Goal: Download file/media

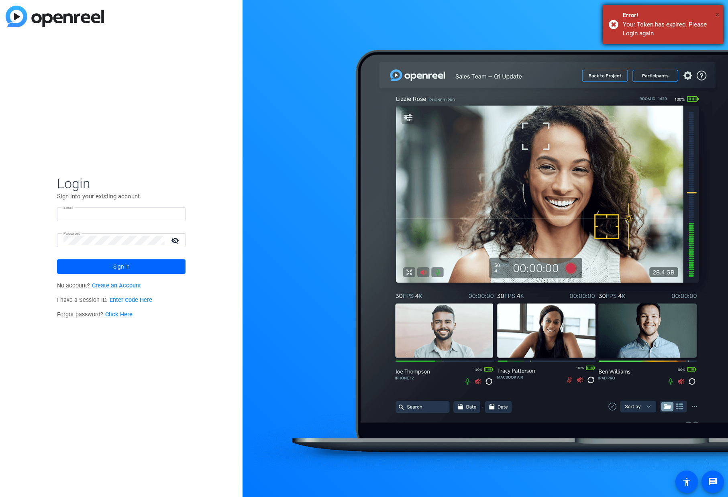
type input "[EMAIL_ADDRESS][DOMAIN_NAME]"
click at [718, 15] on span "×" at bounding box center [717, 15] width 4 height 10
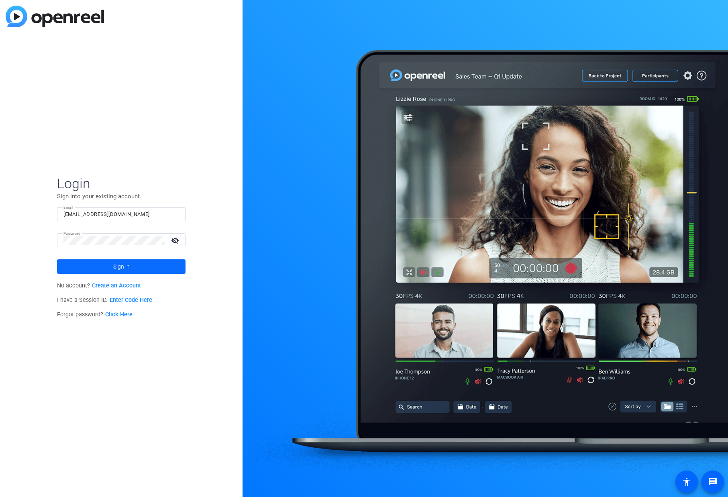
click at [74, 265] on span at bounding box center [121, 266] width 128 height 19
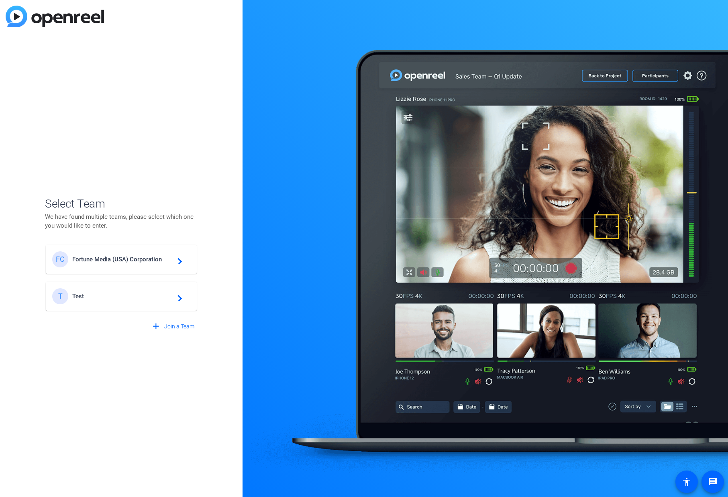
click at [80, 257] on span "Fortune Media (USA) Corporation" at bounding box center [122, 259] width 100 height 7
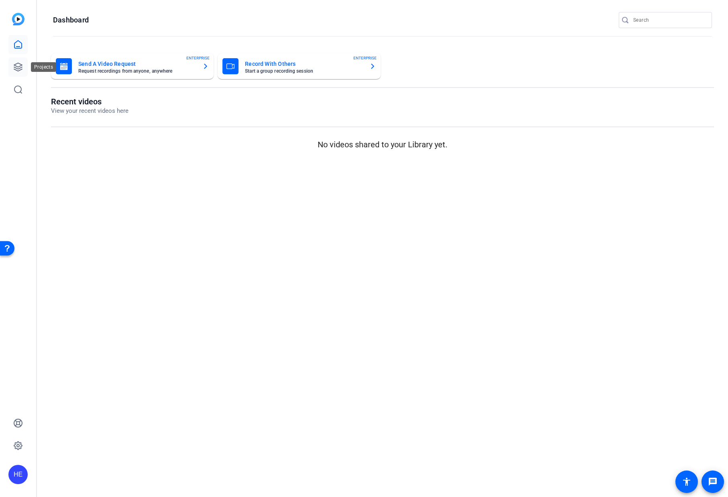
click at [20, 69] on icon at bounding box center [18, 67] width 10 height 10
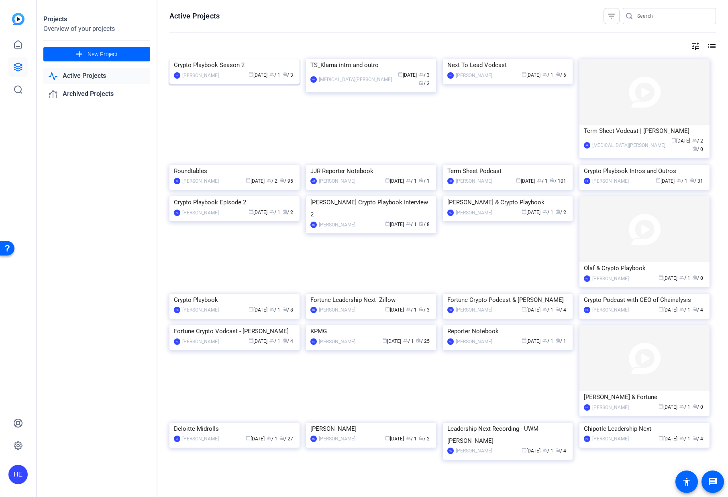
click at [242, 59] on img at bounding box center [234, 59] width 130 height 0
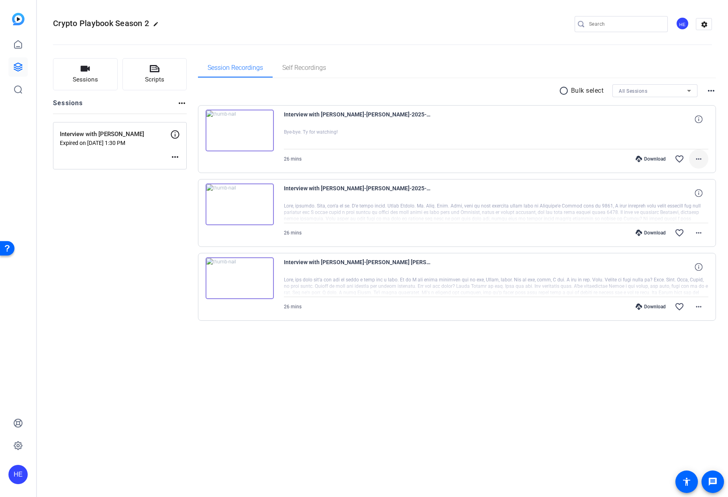
click at [703, 156] on mat-icon "more_horiz" at bounding box center [699, 159] width 10 height 10
click at [703, 156] on div at bounding box center [364, 248] width 728 height 497
click at [701, 233] on mat-icon "more_horiz" at bounding box center [699, 233] width 10 height 10
click at [696, 309] on span "Download Transcript" at bounding box center [677, 310] width 48 height 10
click at [704, 305] on span at bounding box center [698, 306] width 19 height 19
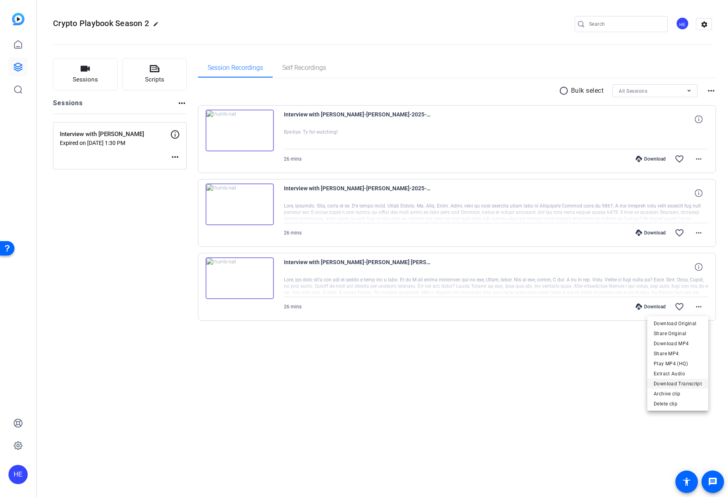
click at [700, 383] on span "Download Transcript" at bounding box center [677, 384] width 48 height 10
click at [520, 213] on div at bounding box center [496, 213] width 425 height 20
click at [701, 232] on mat-icon "more_horiz" at bounding box center [699, 233] width 10 height 10
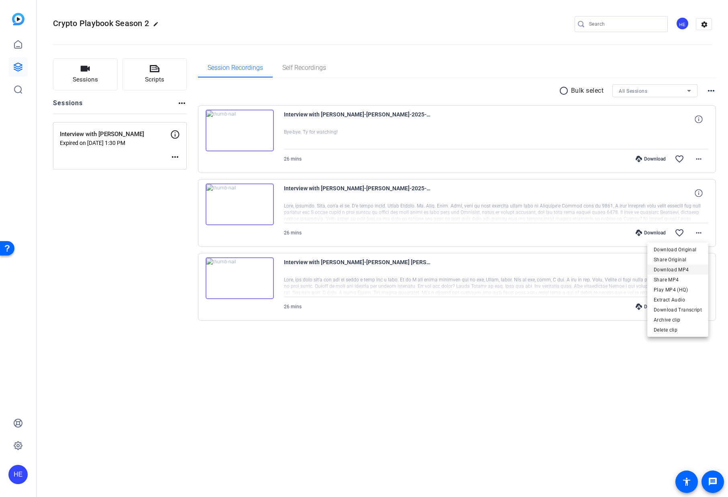
click at [689, 268] on span "Download MP4" at bounding box center [677, 270] width 48 height 10
click at [701, 309] on mat-icon "more_horiz" at bounding box center [699, 307] width 10 height 10
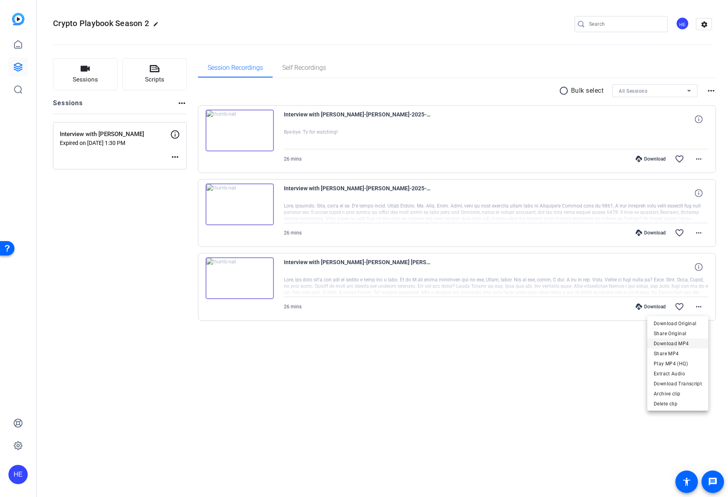
click at [698, 342] on span "Download MP4" at bounding box center [677, 344] width 48 height 10
